Goal: Complete application form

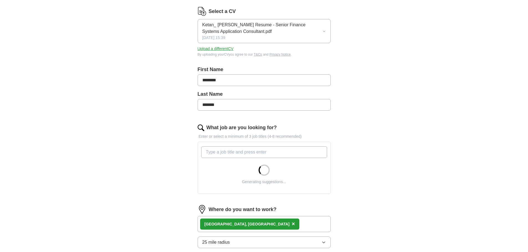
scroll to position [83, 0]
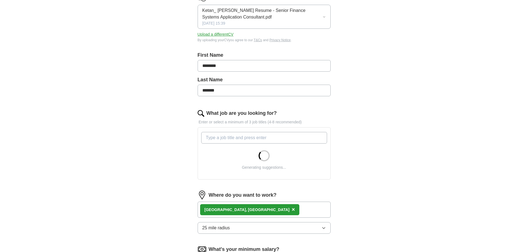
click at [267, 137] on input "What job are you looking for?" at bounding box center [264, 138] width 126 height 12
type input "f"
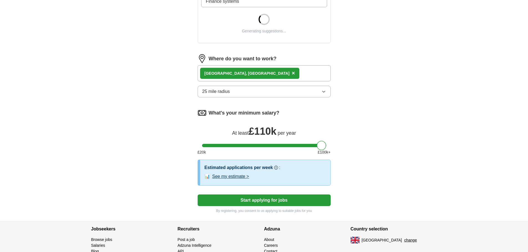
scroll to position [222, 0]
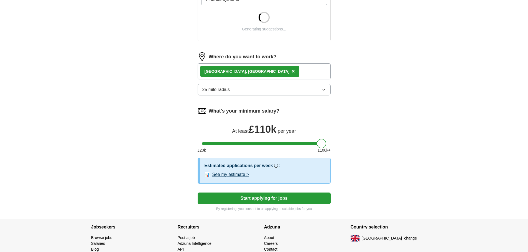
type input "Finance systems"
drag, startPoint x: 322, startPoint y: 146, endPoint x: 272, endPoint y: 143, distance: 50.2
click at [272, 143] on div at bounding box center [270, 143] width 9 height 9
click at [272, 198] on button "Start applying for jobs" at bounding box center [263, 199] width 133 height 12
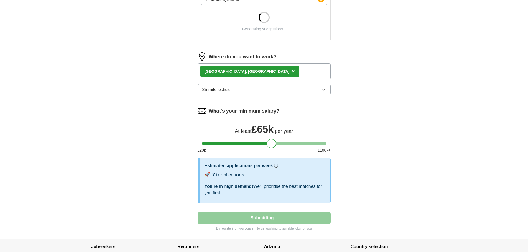
select select "**"
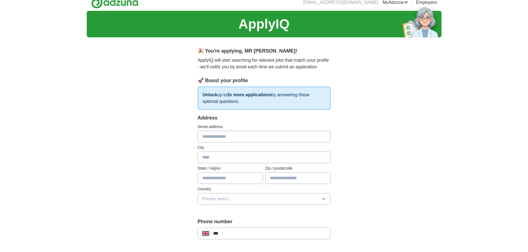
scroll to position [0, 0]
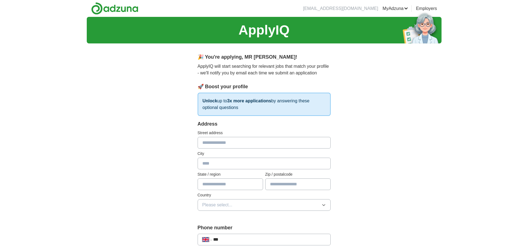
click at [264, 142] on input "text" at bounding box center [263, 143] width 133 height 12
type input "**********"
type input "******"
type input "********"
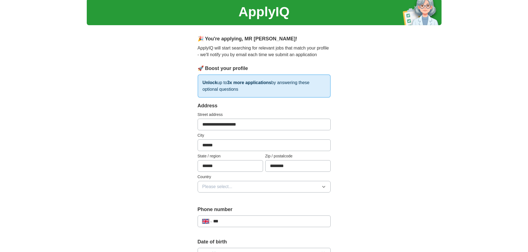
scroll to position [28, 0]
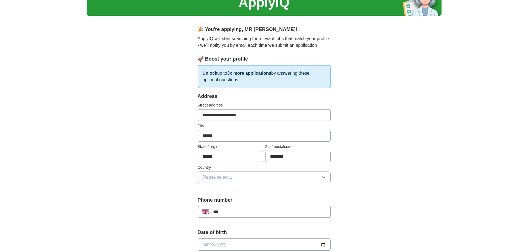
click at [252, 175] on button "Please select..." at bounding box center [263, 178] width 133 height 12
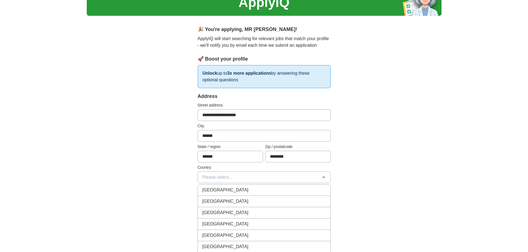
click at [235, 189] on div "[GEOGRAPHIC_DATA]" at bounding box center [264, 190] width 124 height 7
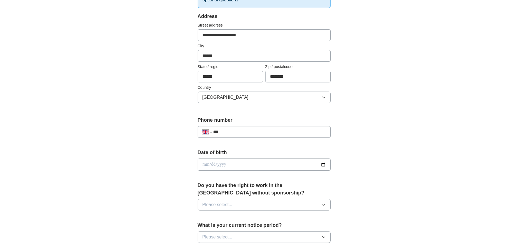
scroll to position [111, 0]
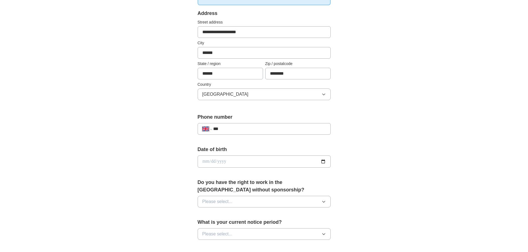
click at [239, 127] on input "***" at bounding box center [269, 129] width 112 height 7
type input "**********"
click at [247, 159] on input "date" at bounding box center [263, 162] width 133 height 12
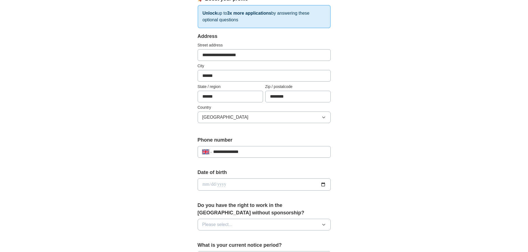
scroll to position [74, 0]
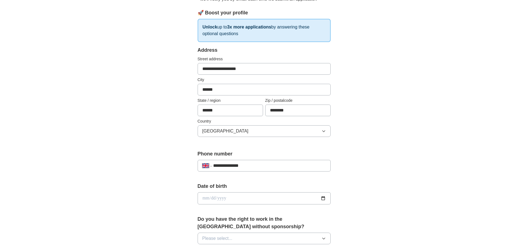
click at [204, 197] on input "date" at bounding box center [263, 198] width 133 height 12
type input "**********"
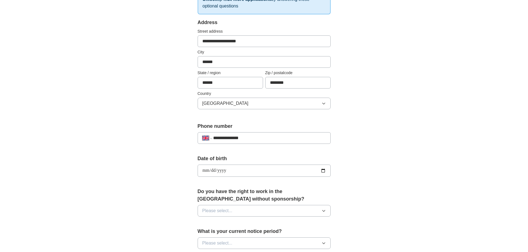
click at [228, 212] on span "Please select..." at bounding box center [217, 211] width 30 height 7
click at [214, 223] on div "Yes" at bounding box center [264, 223] width 124 height 7
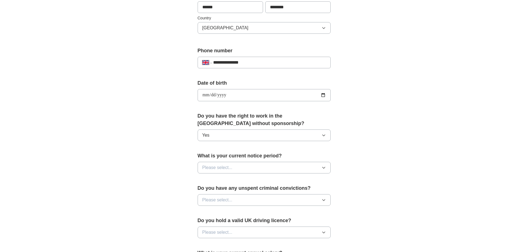
scroll to position [185, 0]
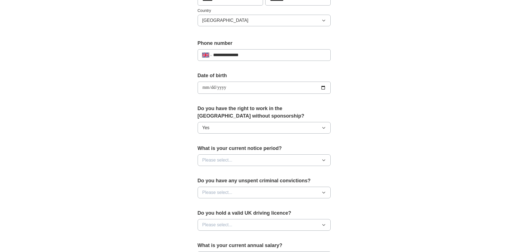
click at [247, 159] on button "Please select..." at bounding box center [263, 161] width 133 height 12
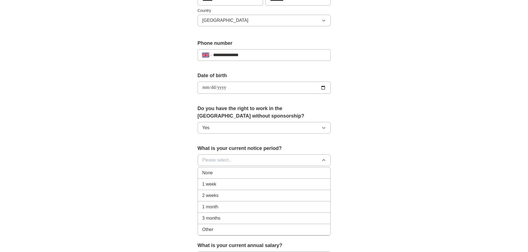
click at [233, 173] on div "None" at bounding box center [264, 173] width 124 height 7
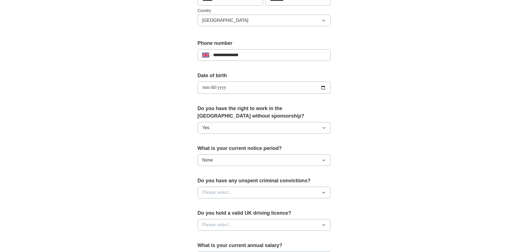
click at [243, 193] on button "Please select..." at bounding box center [263, 193] width 133 height 12
click at [214, 217] on div "No" at bounding box center [264, 217] width 124 height 7
click at [230, 225] on span "Please select..." at bounding box center [217, 225] width 30 height 7
drag, startPoint x: 213, startPoint y: 236, endPoint x: 217, endPoint y: 234, distance: 4.6
click at [213, 237] on div "Yes" at bounding box center [264, 238] width 124 height 7
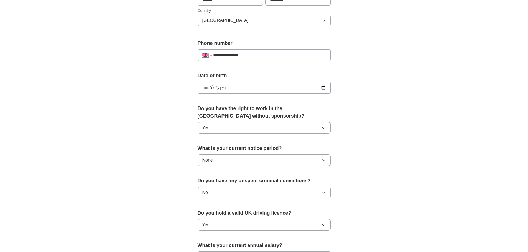
scroll to position [268, 0]
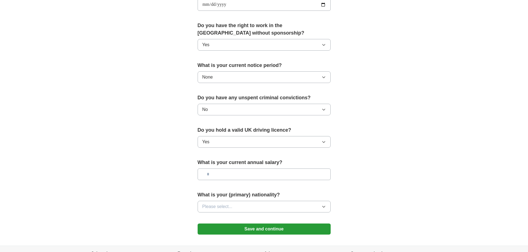
click at [237, 173] on input "text" at bounding box center [263, 175] width 133 height 12
type input "*******"
click at [227, 204] on span "Please select..." at bounding box center [217, 207] width 30 height 7
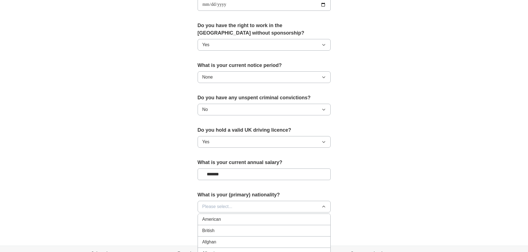
click at [215, 227] on li "British" at bounding box center [264, 230] width 132 height 11
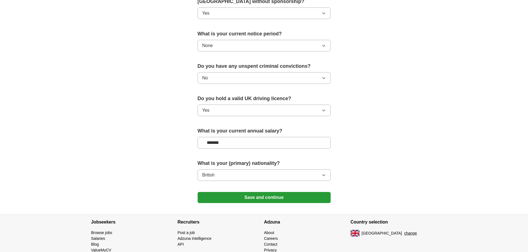
scroll to position [323, 0]
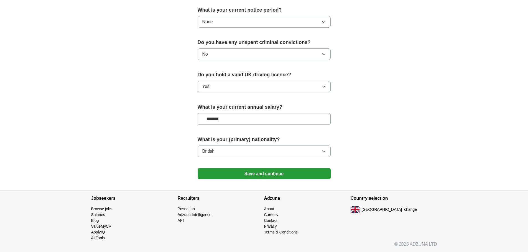
click at [267, 175] on button "Save and continue" at bounding box center [263, 173] width 133 height 11
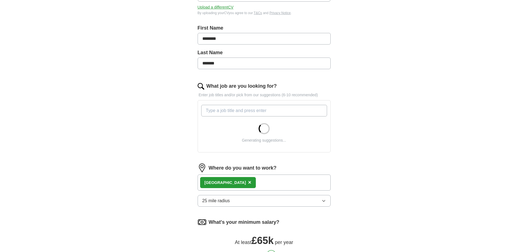
scroll to position [111, 0]
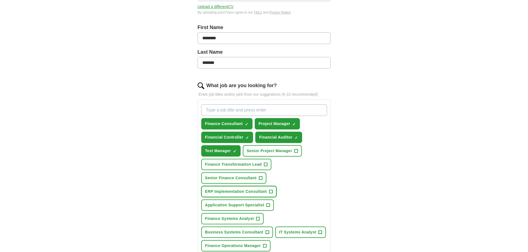
click at [271, 193] on span "+" at bounding box center [270, 192] width 3 height 4
click at [0, 0] on span "×" at bounding box center [0, 0] width 0 height 0
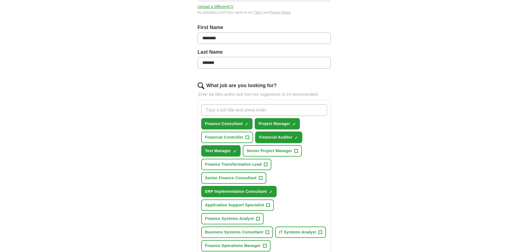
click at [0, 0] on span "×" at bounding box center [0, 0] width 0 height 0
click at [265, 165] on span "+" at bounding box center [265, 165] width 3 height 4
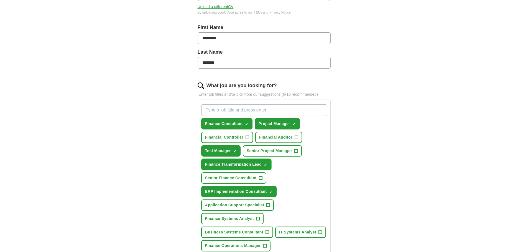
scroll to position [138, 0]
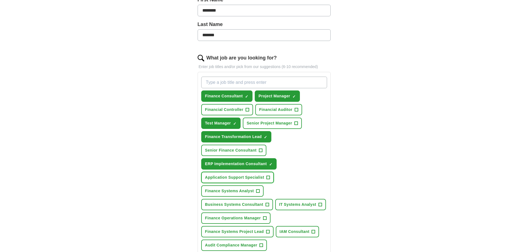
click at [268, 176] on span "+" at bounding box center [267, 178] width 3 height 4
click at [258, 190] on span "+" at bounding box center [257, 191] width 3 height 4
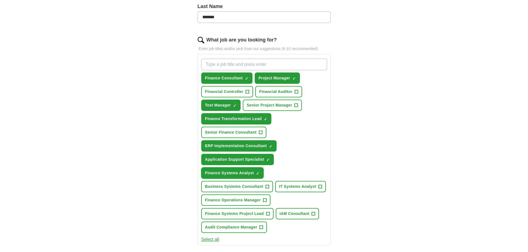
scroll to position [166, 0]
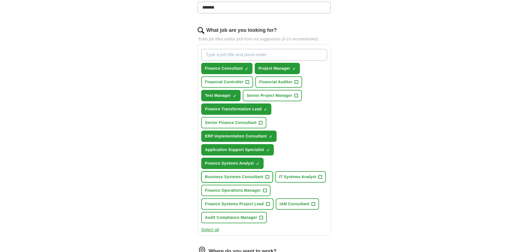
click at [266, 178] on span "+" at bounding box center [266, 177] width 3 height 4
click at [320, 177] on span "+" at bounding box center [319, 177] width 3 height 4
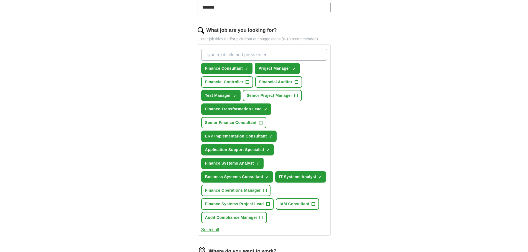
click at [267, 203] on span "+" at bounding box center [267, 204] width 3 height 4
click at [315, 204] on span "+" at bounding box center [313, 204] width 3 height 4
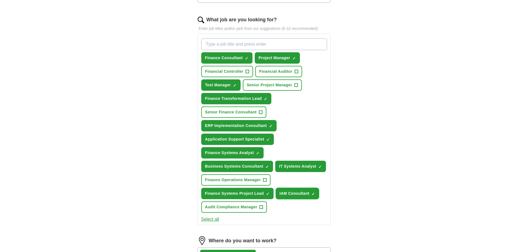
scroll to position [194, 0]
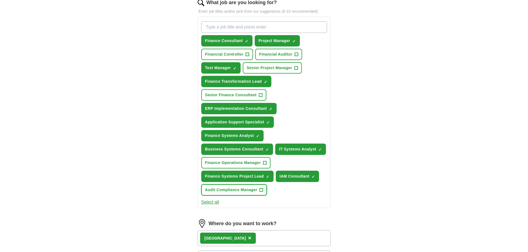
click at [263, 189] on span "+" at bounding box center [261, 190] width 3 height 4
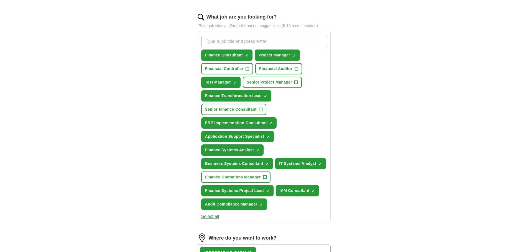
scroll to position [166, 0]
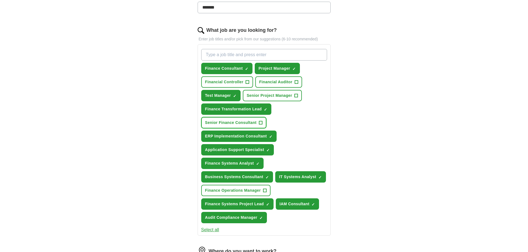
click at [261, 122] on span "+" at bounding box center [260, 123] width 3 height 4
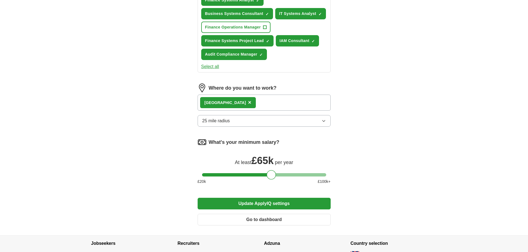
scroll to position [332, 0]
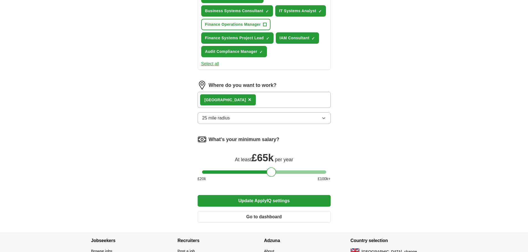
click at [253, 199] on button "Update ApplyIQ settings" at bounding box center [263, 201] width 133 height 12
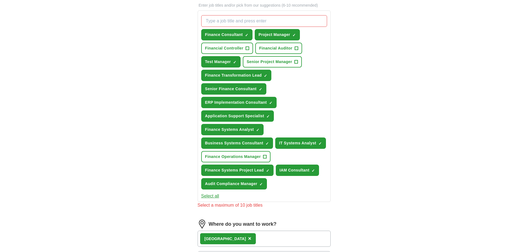
scroll to position [194, 0]
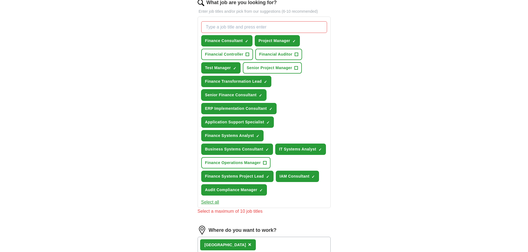
click at [0, 0] on span "×" at bounding box center [0, 0] width 0 height 0
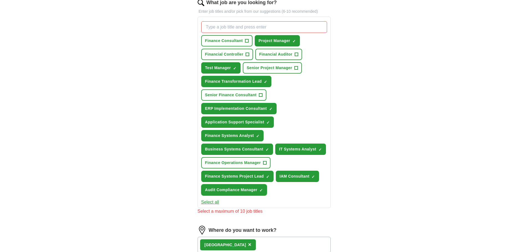
drag, startPoint x: 262, startPoint y: 189, endPoint x: 275, endPoint y: 191, distance: 12.9
click at [263, 189] on span "✓ ×" at bounding box center [260, 190] width 3 height 3
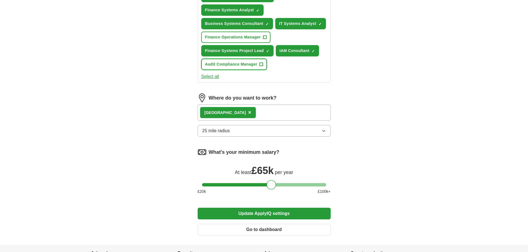
scroll to position [375, 0]
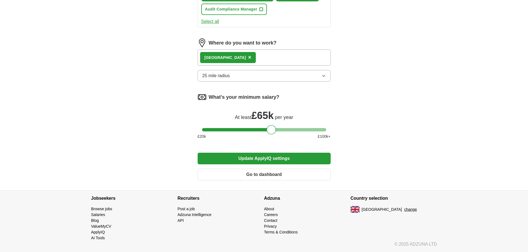
drag, startPoint x: 255, startPoint y: 159, endPoint x: 309, endPoint y: 142, distance: 56.2
click at [255, 158] on button "Update ApplyIQ settings" at bounding box center [263, 159] width 133 height 12
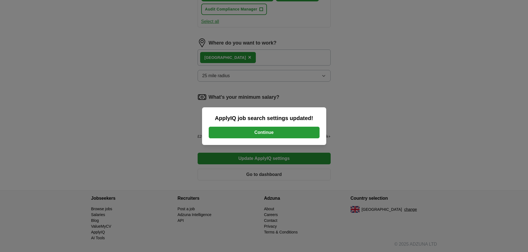
click at [270, 135] on button "Continue" at bounding box center [264, 133] width 111 height 12
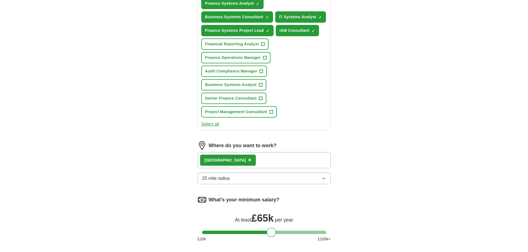
scroll to position [278, 0]
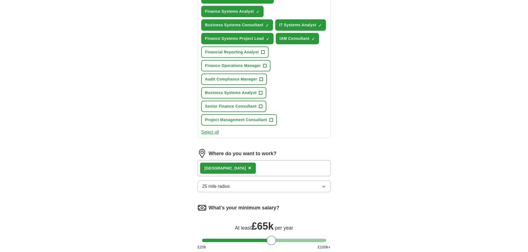
click at [242, 165] on div "London ×" at bounding box center [263, 168] width 133 height 16
click at [242, 168] on div "London ×" at bounding box center [263, 168] width 133 height 16
click at [243, 168] on div "London ×" at bounding box center [263, 168] width 133 height 16
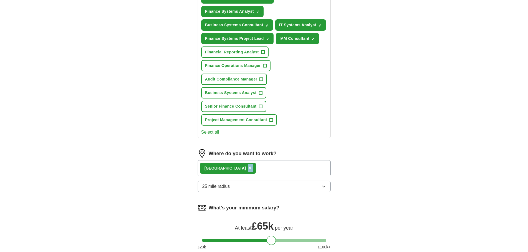
click at [243, 168] on div "London ×" at bounding box center [263, 168] width 133 height 16
click at [244, 169] on div "London ×" at bounding box center [263, 168] width 133 height 16
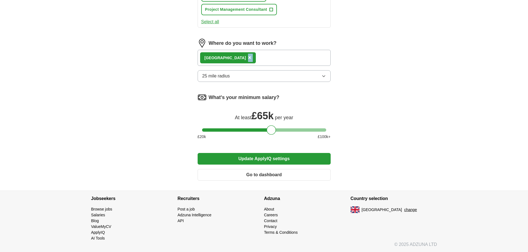
scroll to position [388, 0]
drag, startPoint x: 250, startPoint y: 173, endPoint x: 155, endPoint y: 140, distance: 100.5
click at [250, 172] on button "Go to dashboard" at bounding box center [263, 175] width 133 height 12
